Goal: Find specific page/section: Find specific page/section

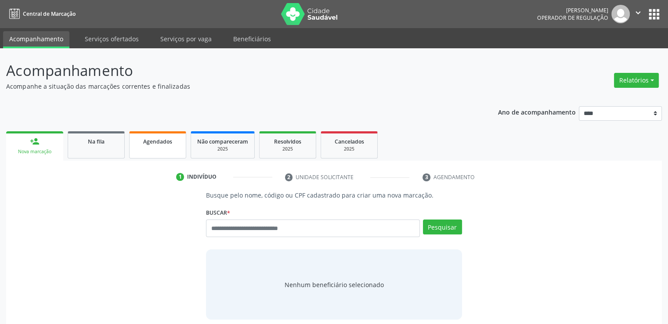
click at [153, 152] on link "Agendados" at bounding box center [157, 144] width 57 height 27
click at [111, 37] on link "Serviços ofertados" at bounding box center [112, 38] width 66 height 15
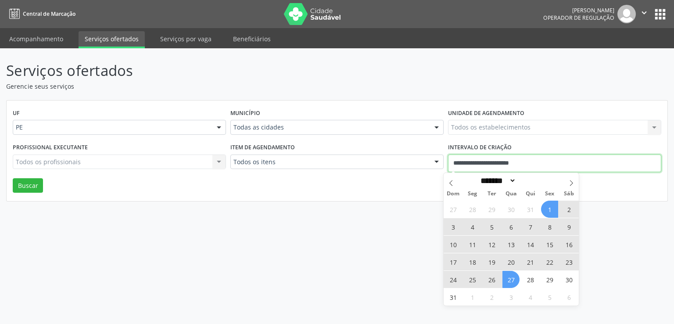
click at [497, 160] on input "**********" at bounding box center [554, 164] width 213 height 18
